Goal: Check status: Check status

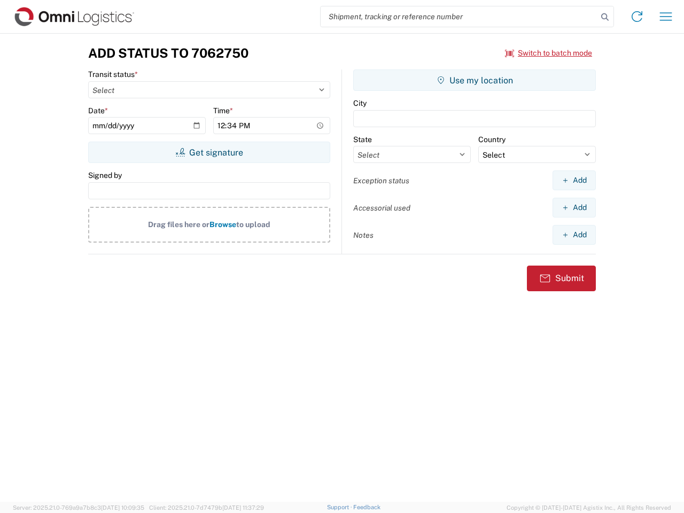
click at [459, 17] on input "search" at bounding box center [459, 16] width 277 height 20
click at [605, 17] on icon at bounding box center [604, 17] width 15 height 15
click at [637, 17] on icon at bounding box center [636, 16] width 17 height 17
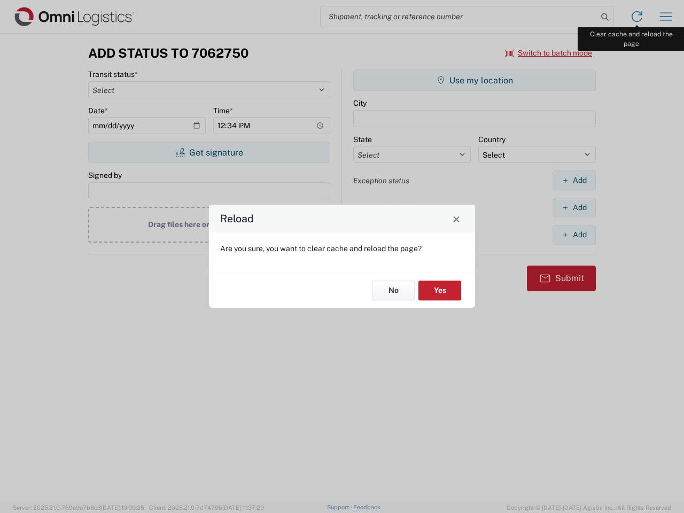
click at [666, 17] on div "Reload Are you sure, you want to clear cache and reload the page? No Yes" at bounding box center [342, 256] width 684 height 513
click at [549, 53] on div "Reload Are you sure, you want to clear cache and reload the page? No Yes" at bounding box center [342, 256] width 684 height 513
click at [209, 152] on div "Reload Are you sure, you want to clear cache and reload the page? No Yes" at bounding box center [342, 256] width 684 height 513
click at [475, 80] on div "Reload Are you sure, you want to clear cache and reload the page? No Yes" at bounding box center [342, 256] width 684 height 513
click at [574, 180] on div "Reload Are you sure, you want to clear cache and reload the page? No Yes" at bounding box center [342, 256] width 684 height 513
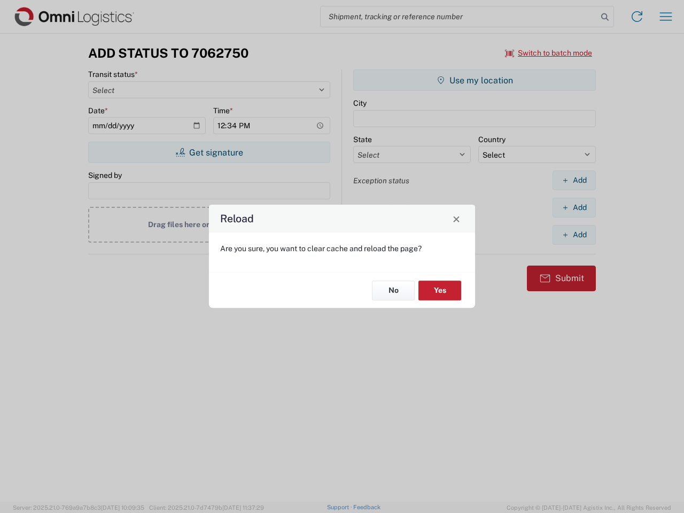
click at [574, 207] on div "Reload Are you sure, you want to clear cache and reload the page? No Yes" at bounding box center [342, 256] width 684 height 513
click at [574, 235] on div "Reload Are you sure, you want to clear cache and reload the page? No Yes" at bounding box center [342, 256] width 684 height 513
